Goal: Task Accomplishment & Management: Manage account settings

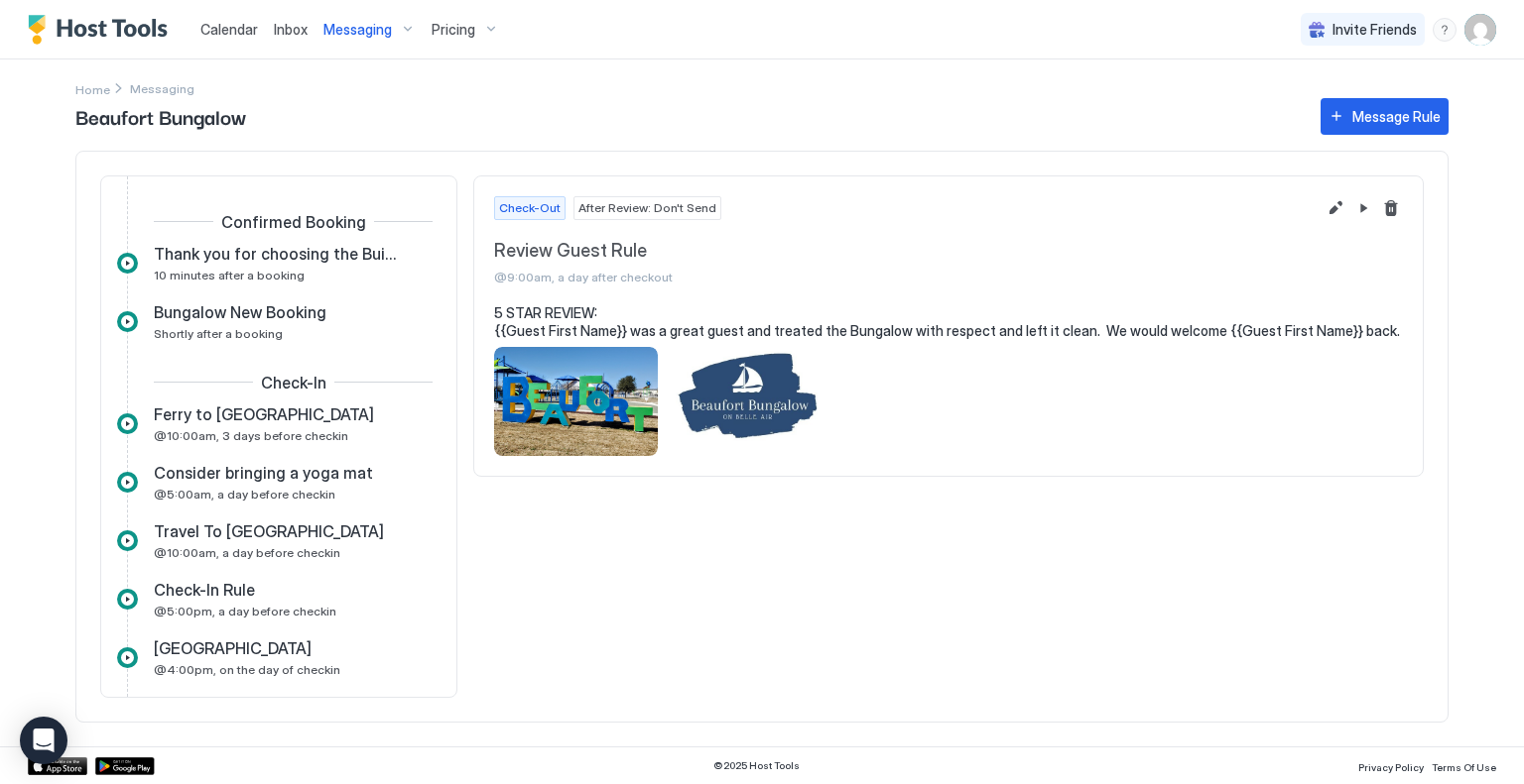
scroll to position [610, 0]
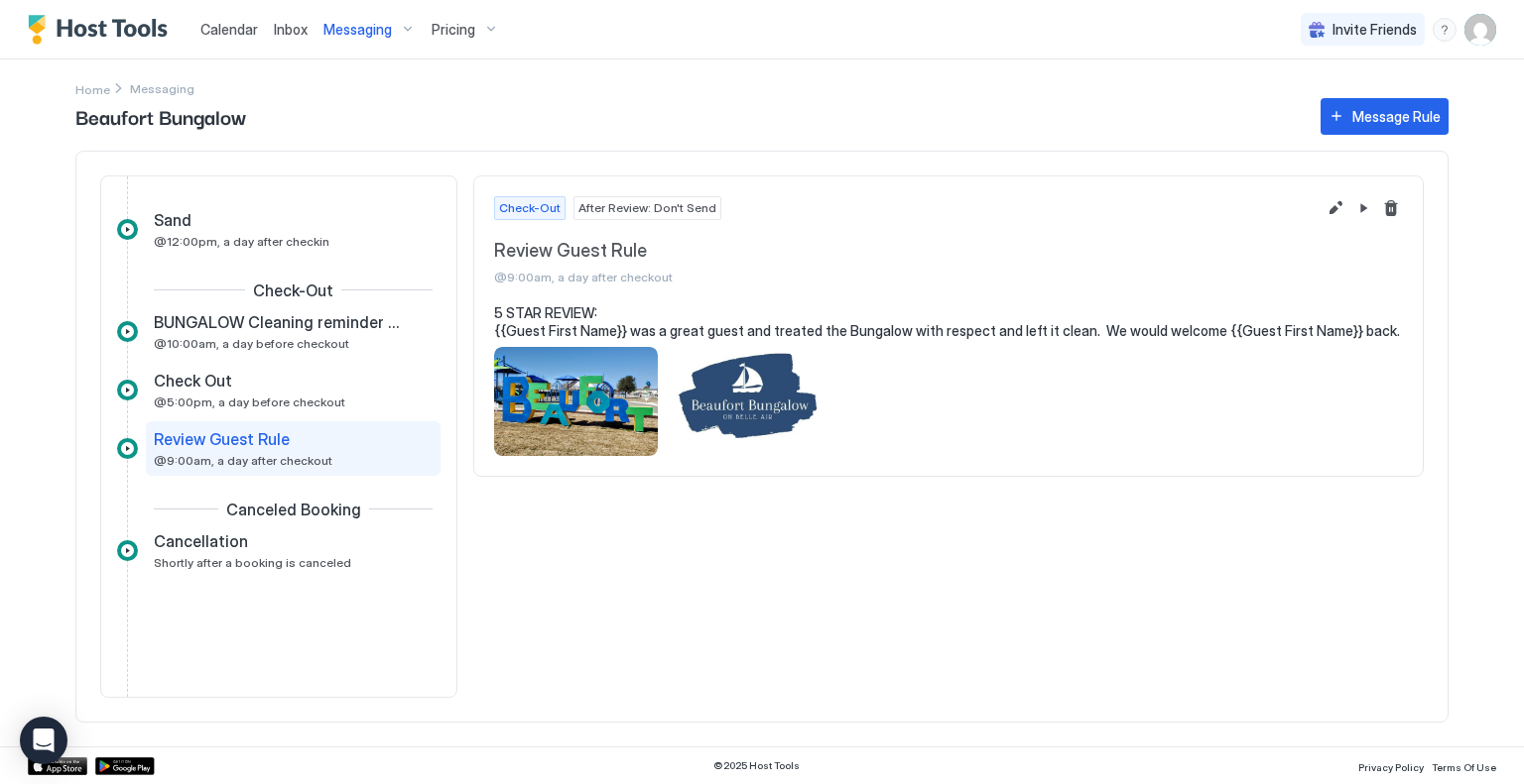
click at [286, 24] on span "Inbox" at bounding box center [290, 29] width 34 height 17
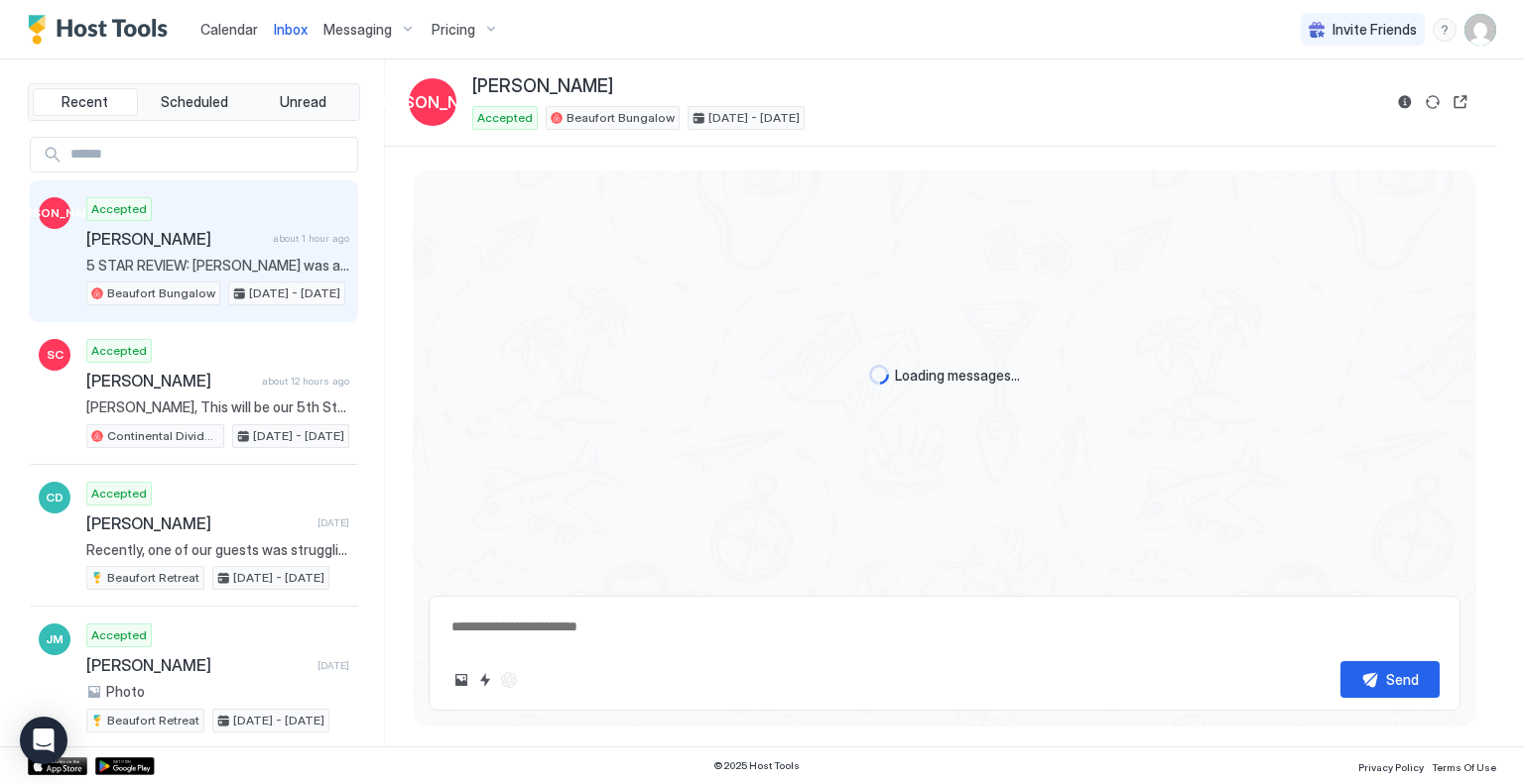
type textarea "*"
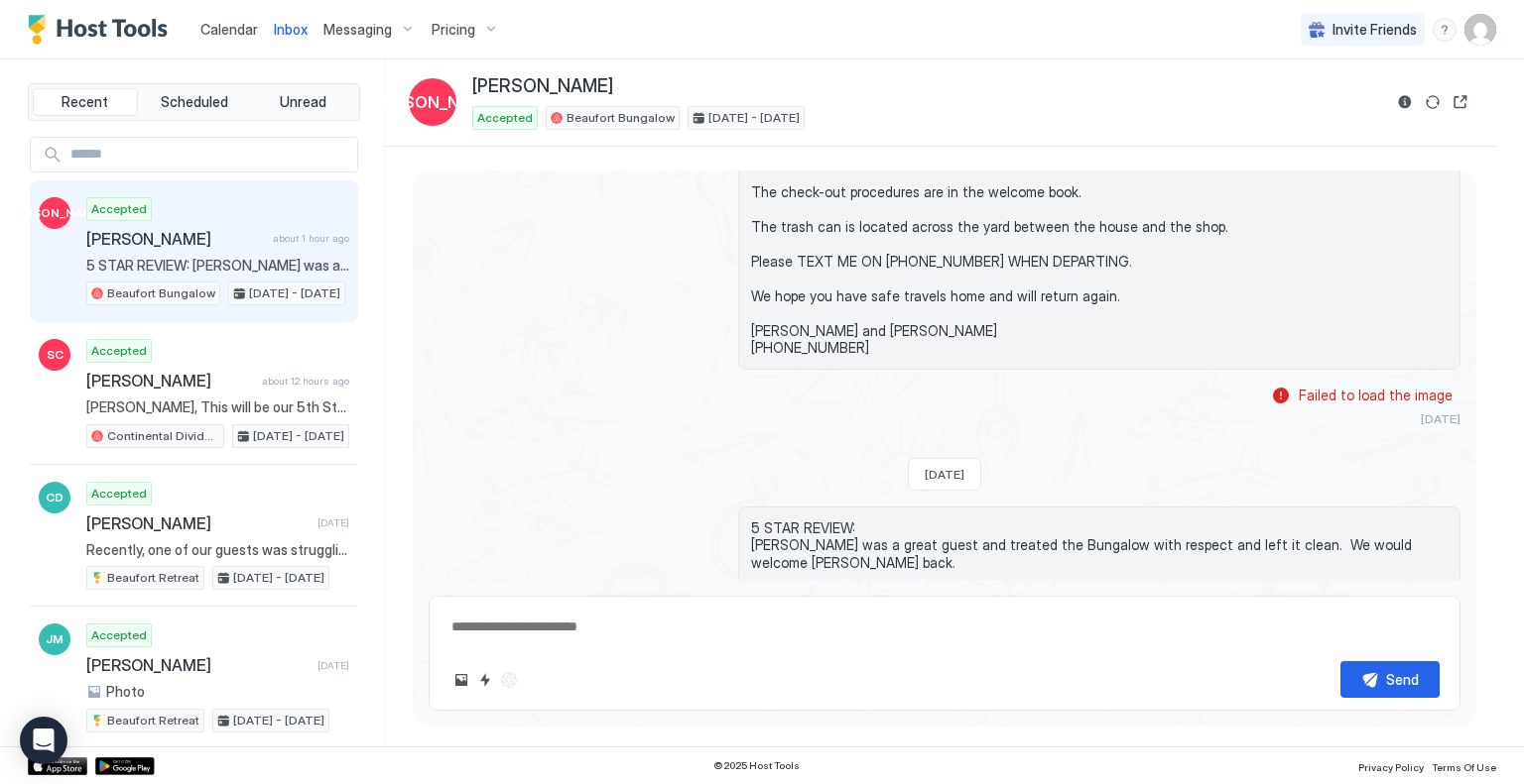
scroll to position [2125, 0]
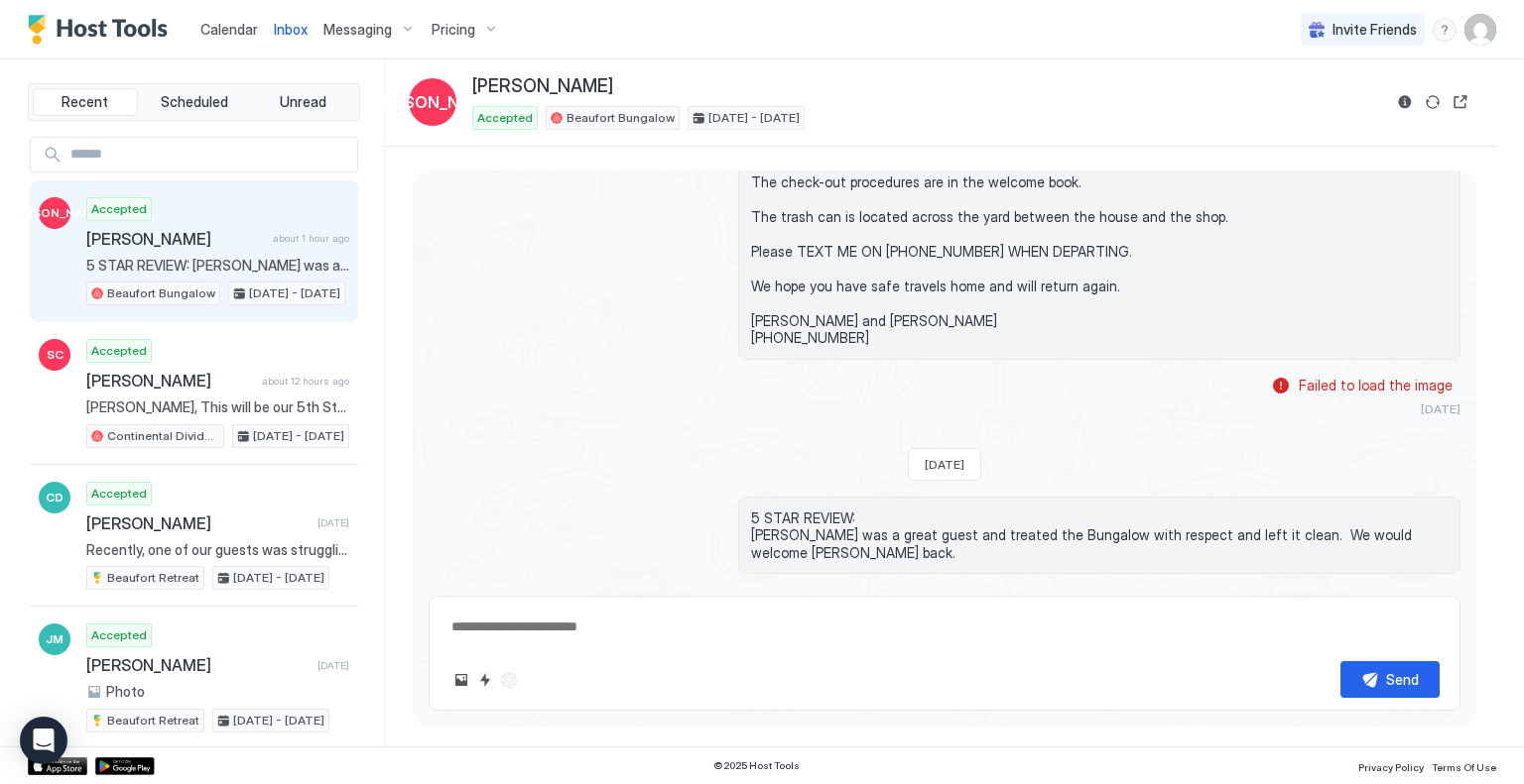
click at [439, 21] on span "Pricing" at bounding box center [454, 30] width 44 height 18
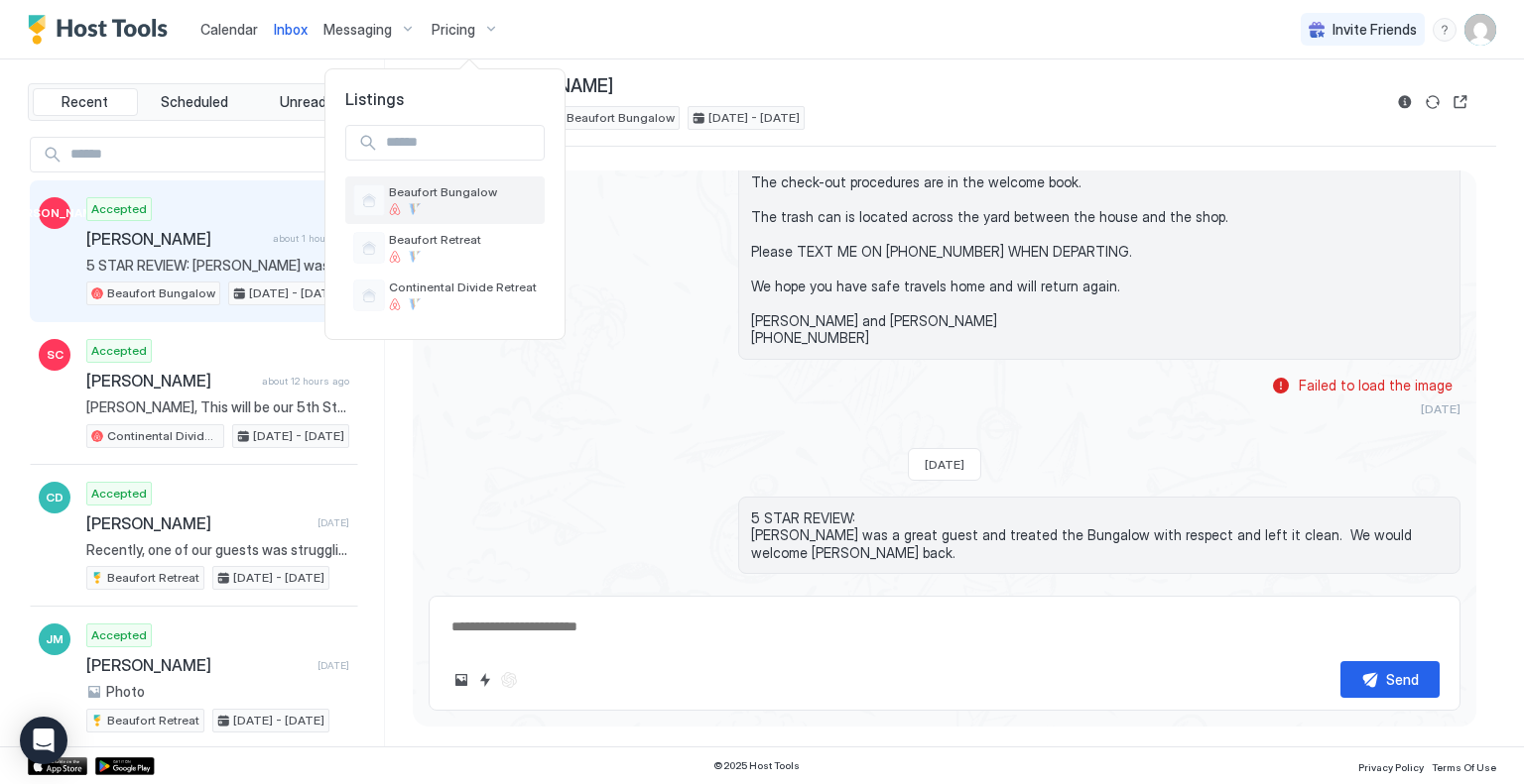
click at [413, 186] on span "Beaufort Bungalow" at bounding box center [463, 192] width 148 height 15
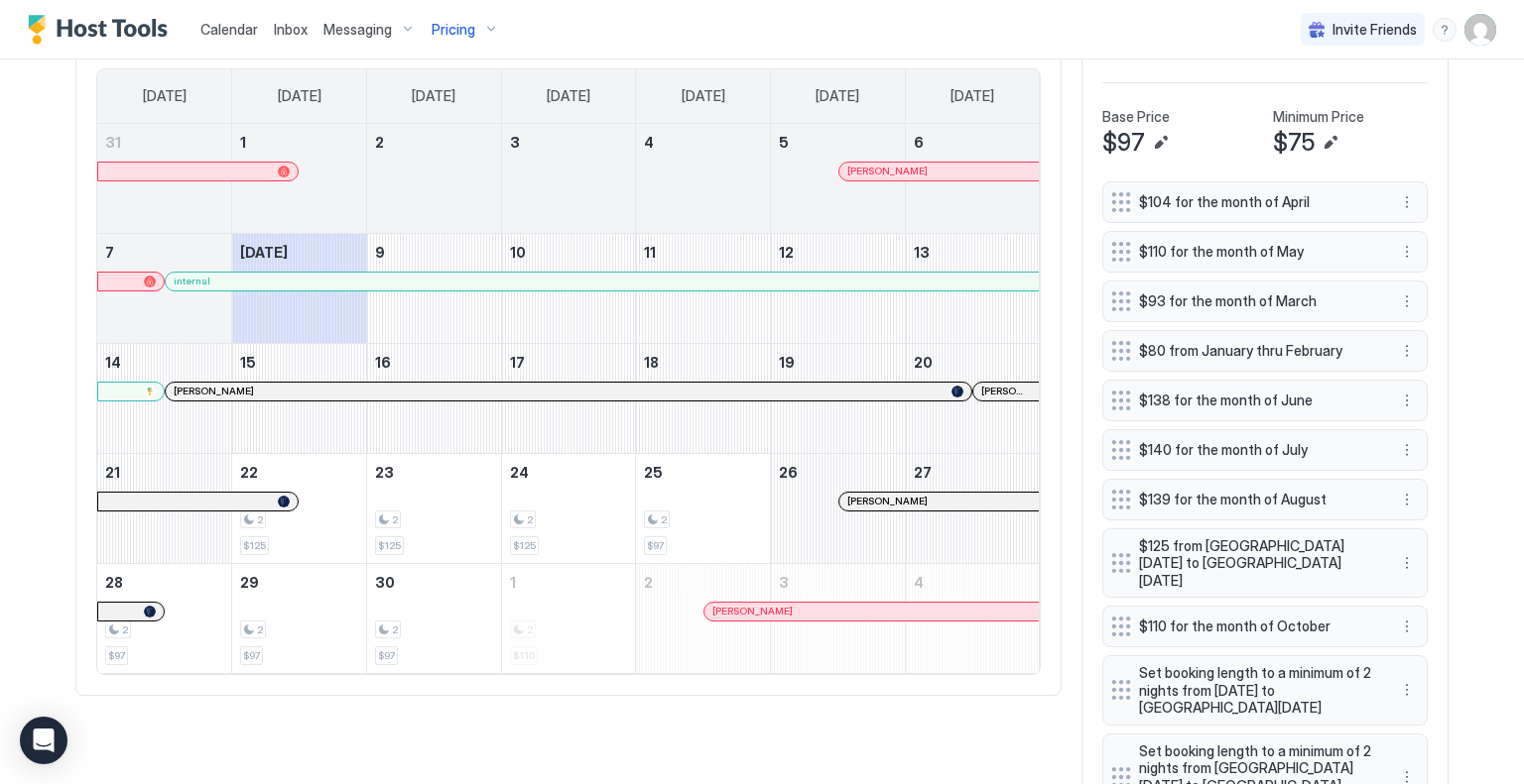
scroll to position [567, 0]
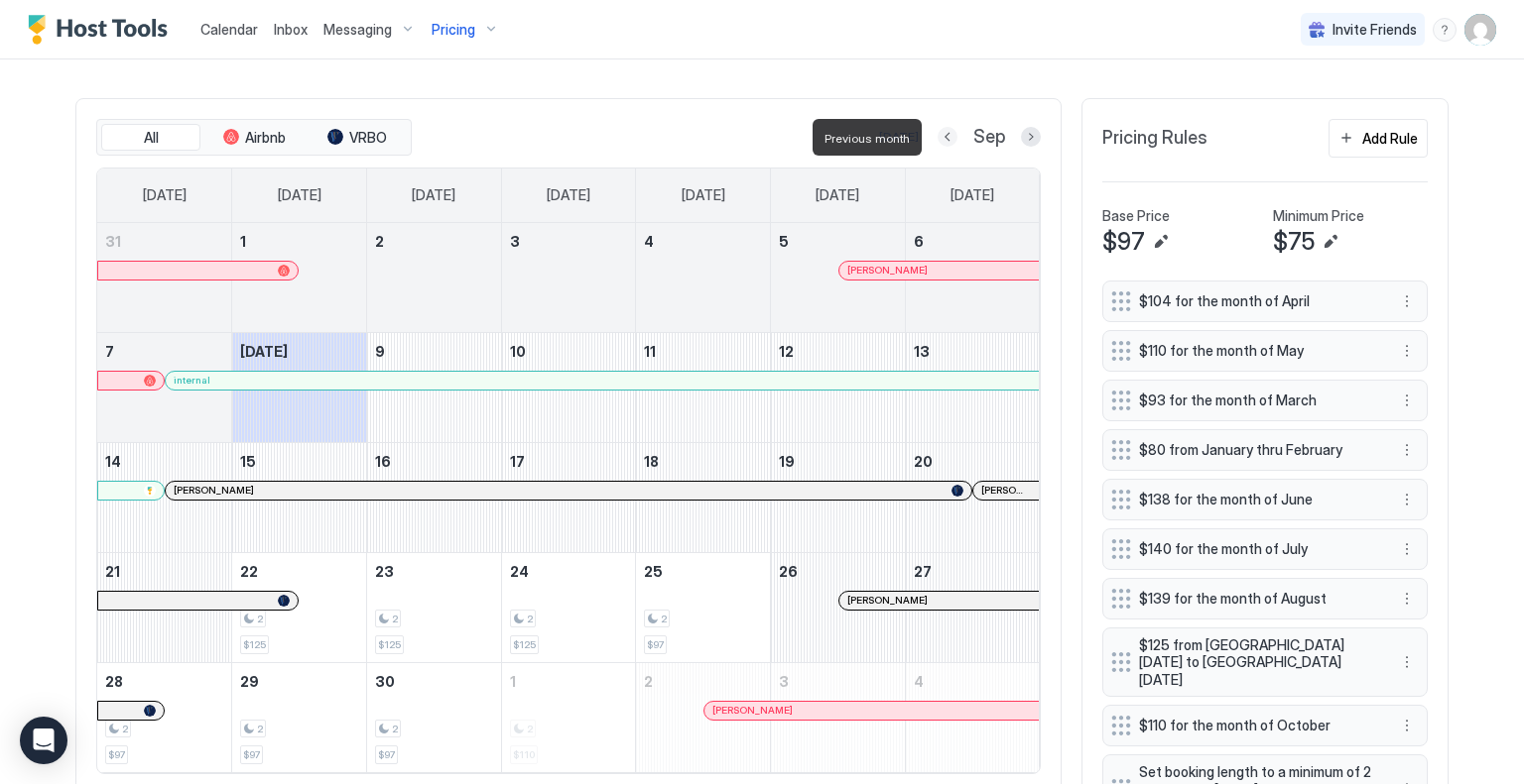
click at [938, 140] on button "Previous month" at bounding box center [948, 137] width 20 height 20
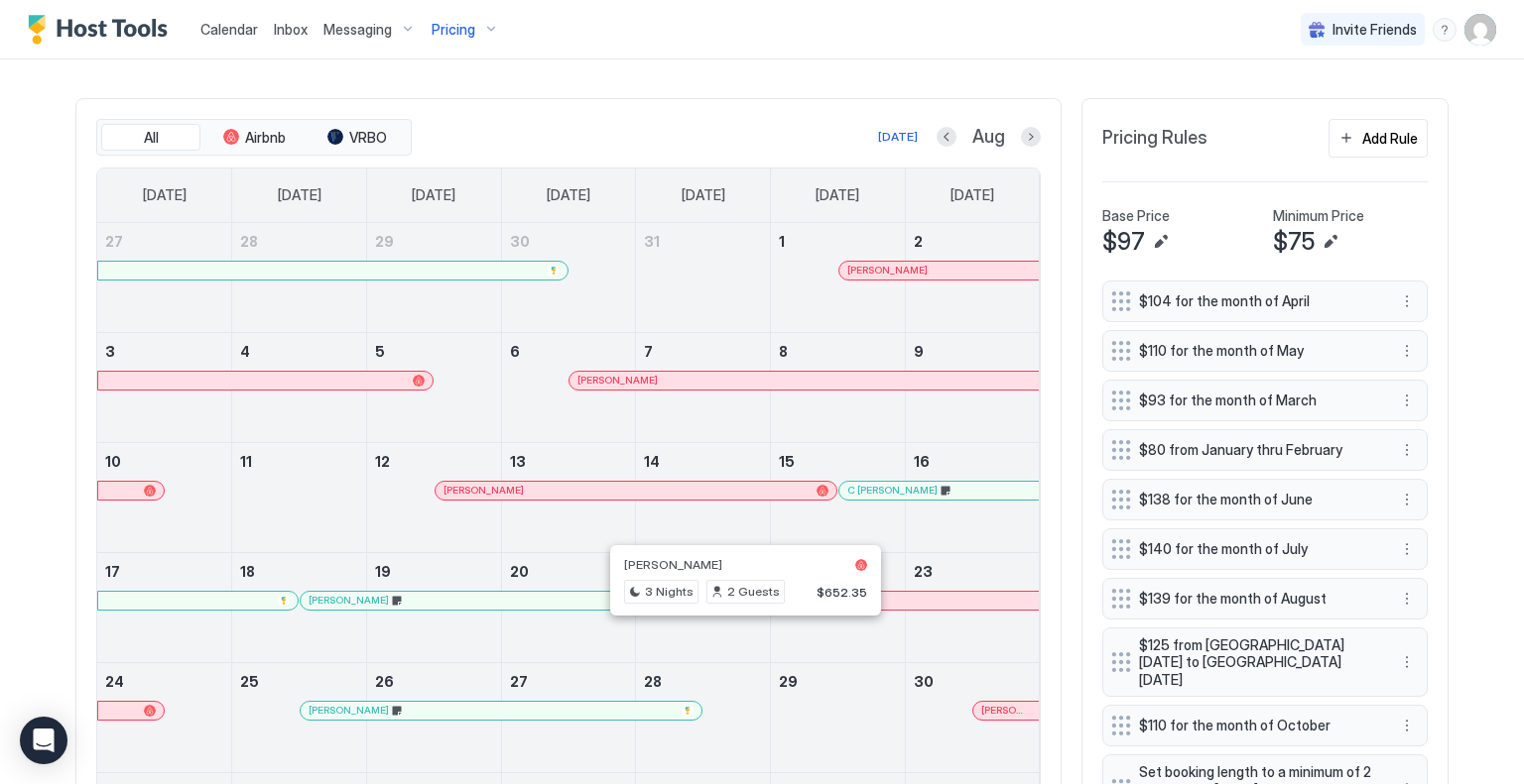
click at [739, 608] on div at bounding box center [747, 601] width 16 height 16
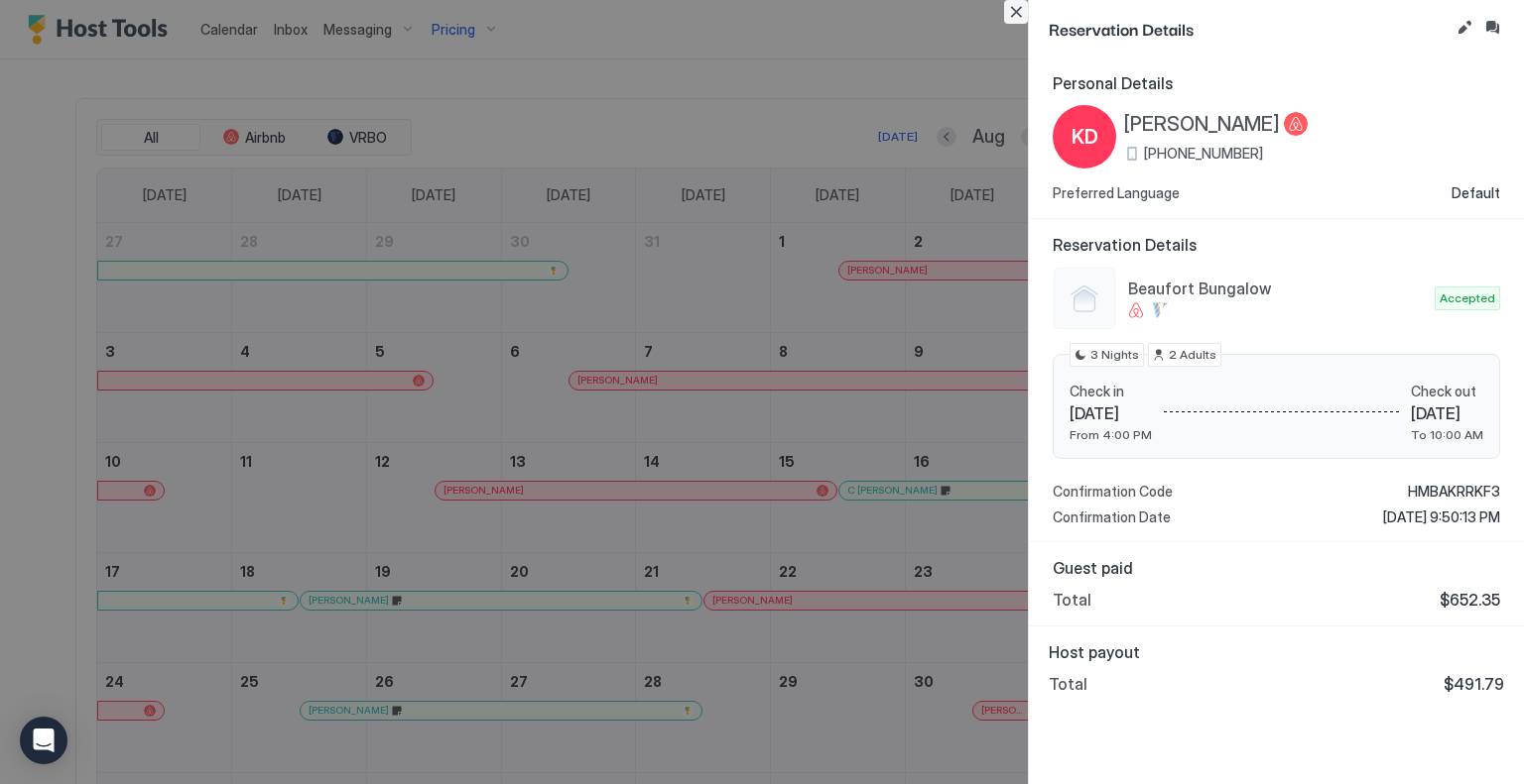
click at [1012, 6] on button "Close" at bounding box center [1016, 12] width 24 height 24
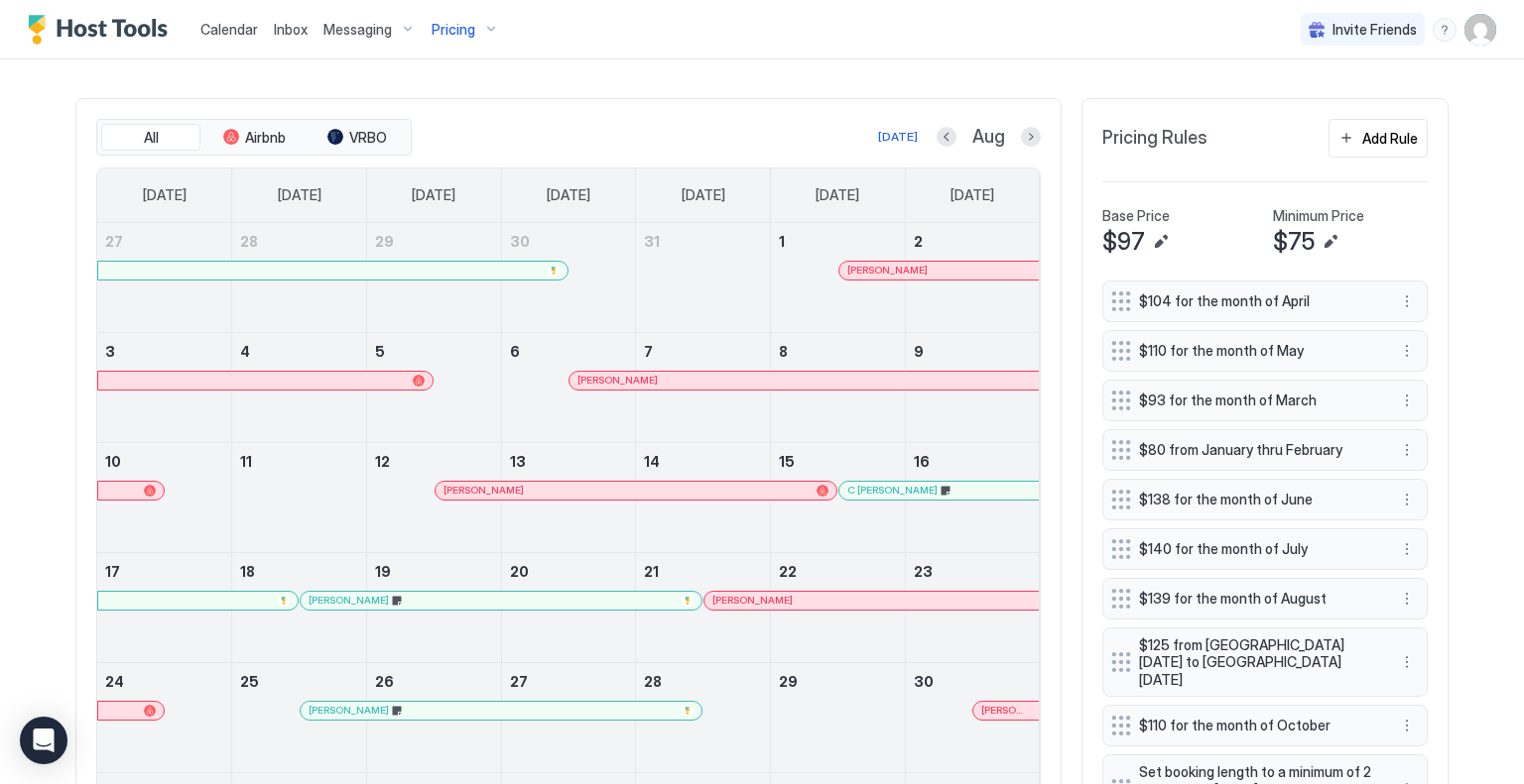
click at [781, 609] on div "[PERSON_NAME]" at bounding box center [871, 601] width 334 height 18
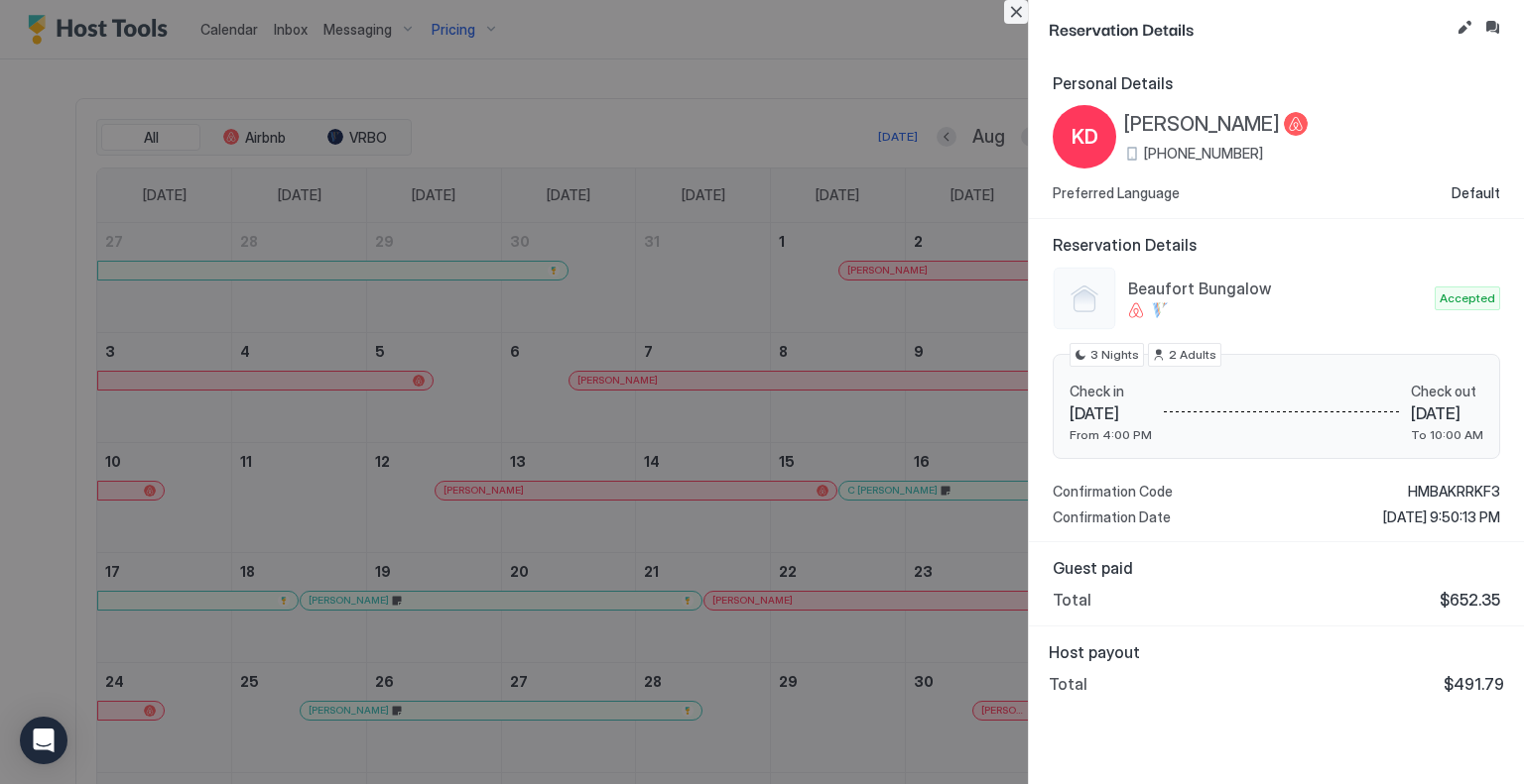
click at [1017, 15] on button "Close" at bounding box center [1016, 12] width 24 height 24
